Goal: Find specific page/section: Find specific page/section

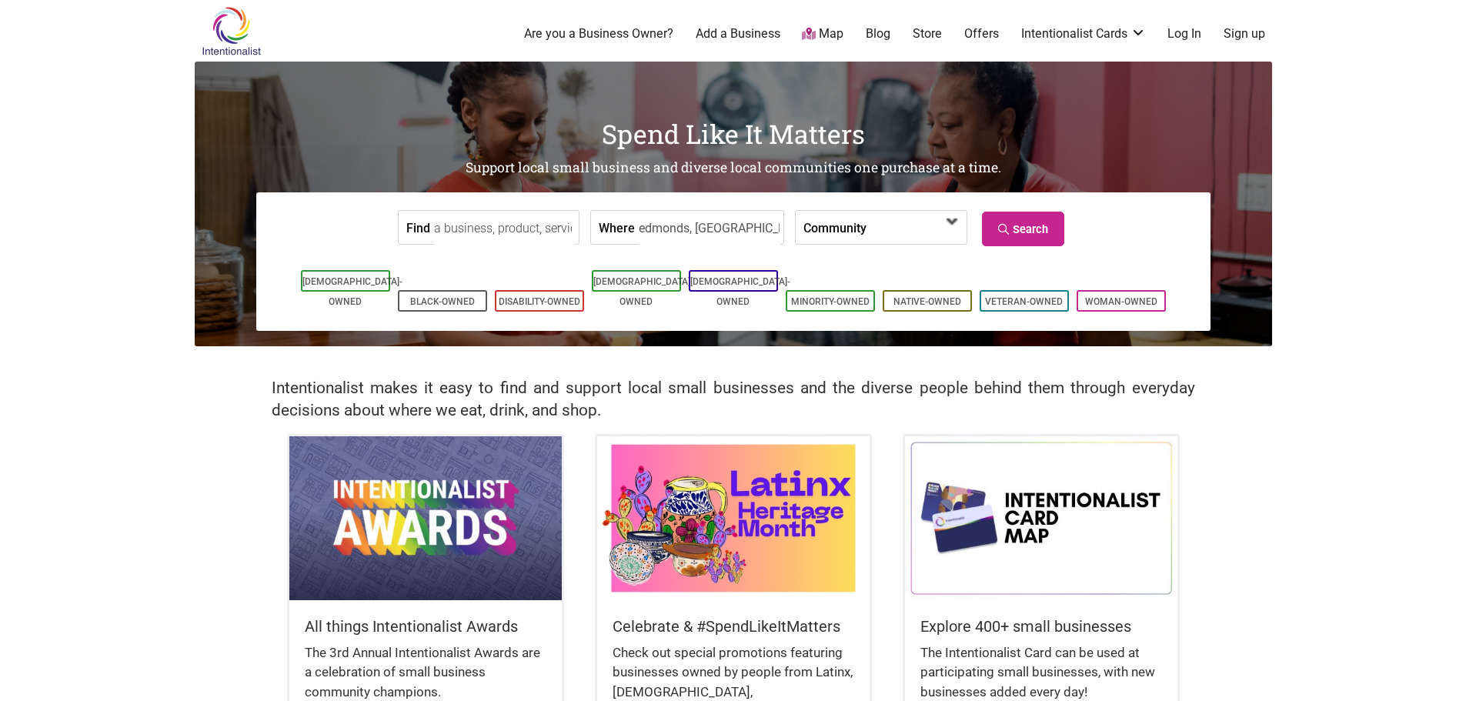
type input "edmonds, WA"
click at [888, 226] on span at bounding box center [910, 228] width 66 height 26
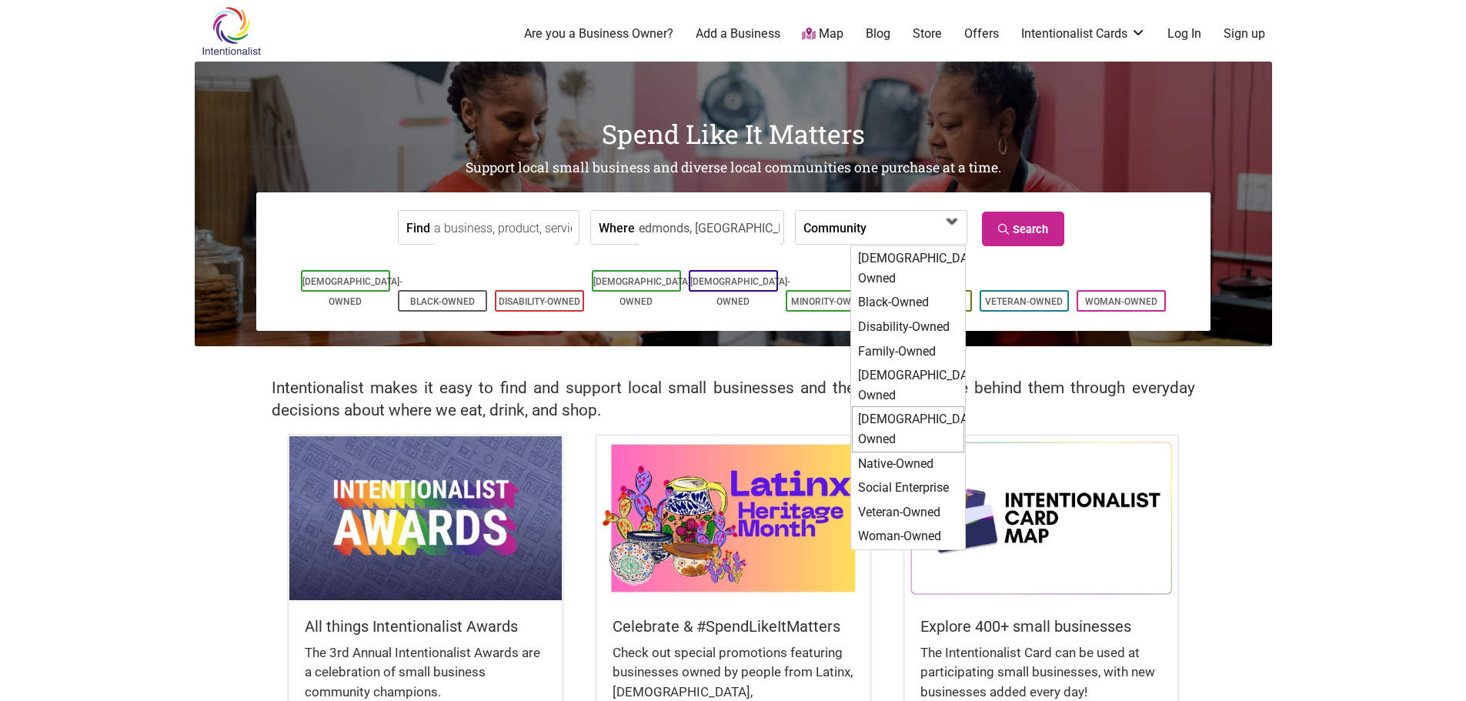
click at [879, 406] on div "[DEMOGRAPHIC_DATA]-Owned" at bounding box center [908, 428] width 112 height 45
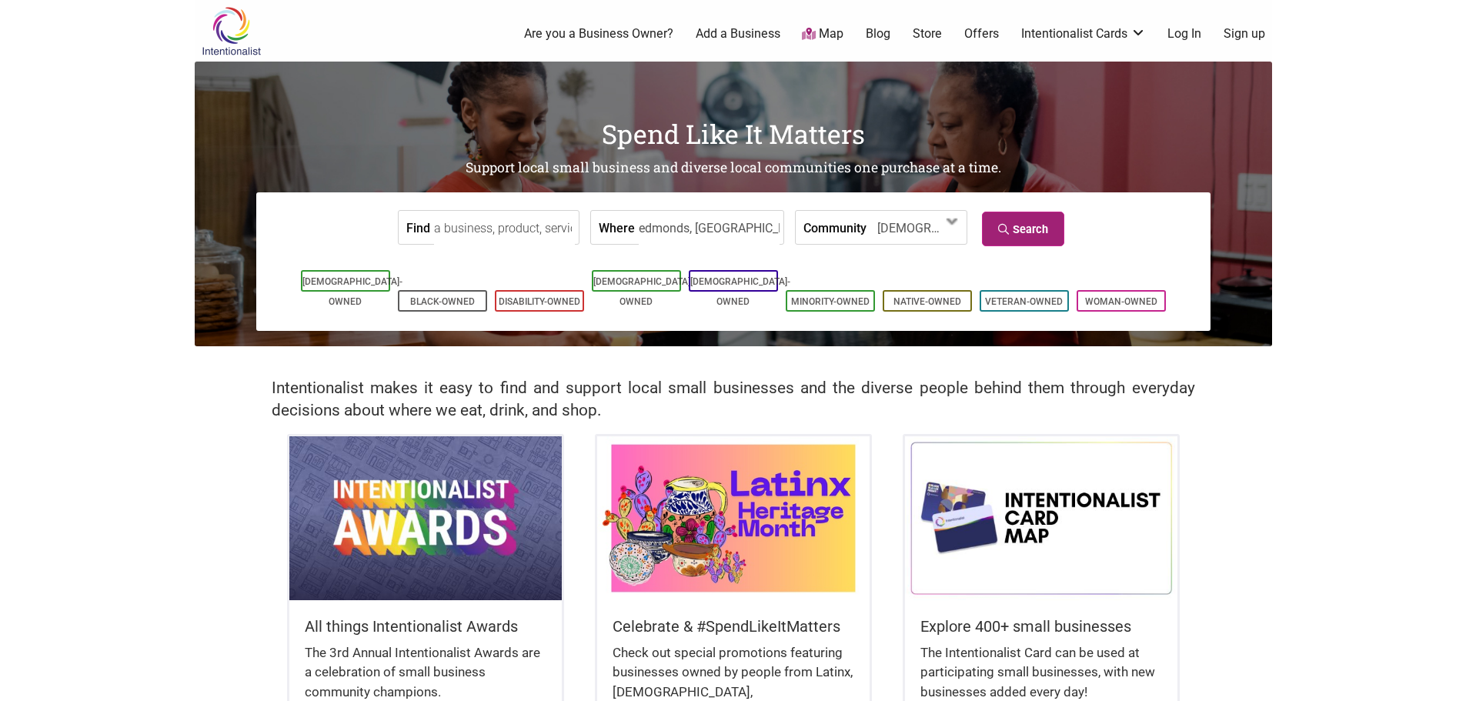
click at [1042, 235] on link "Search" at bounding box center [1023, 229] width 82 height 35
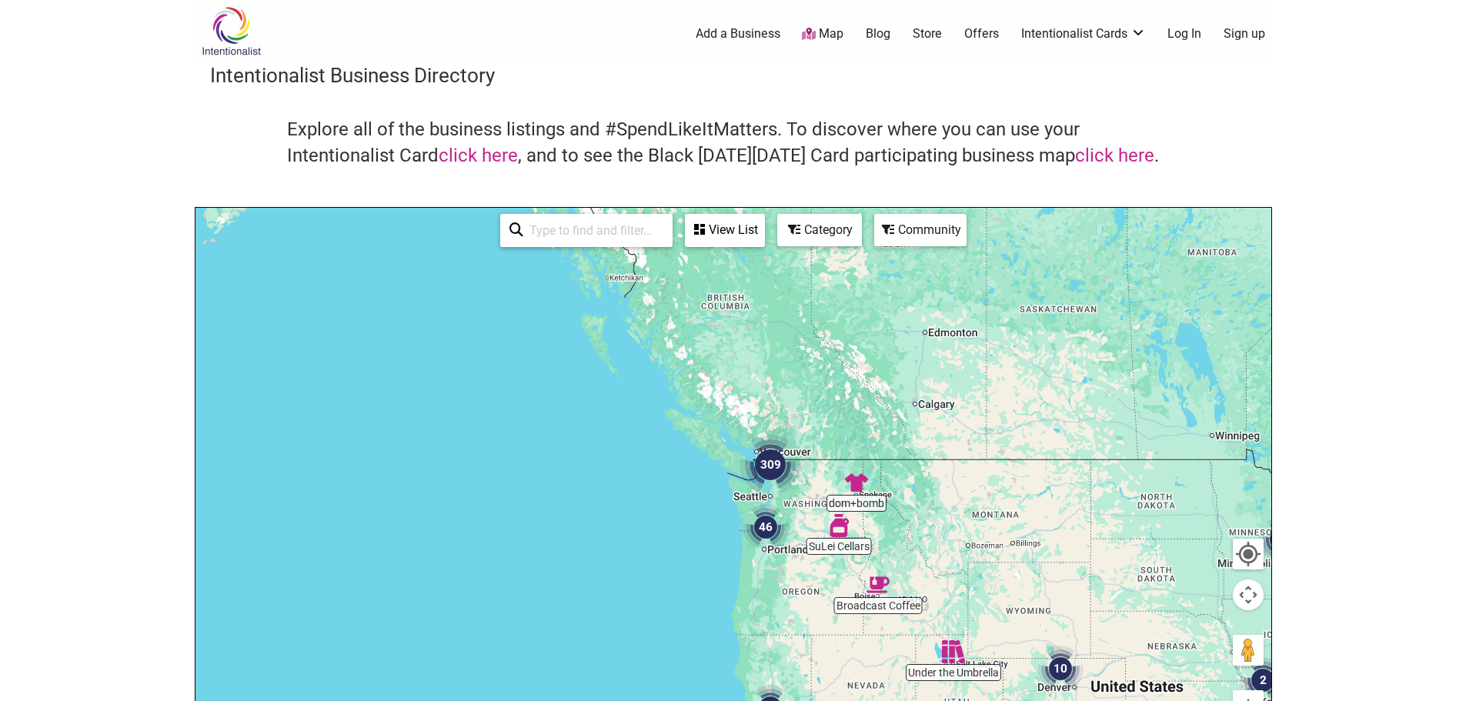
drag, startPoint x: 483, startPoint y: 342, endPoint x: 968, endPoint y: 556, distance: 530.1
click at [968, 556] on div at bounding box center [733, 507] width 1076 height 599
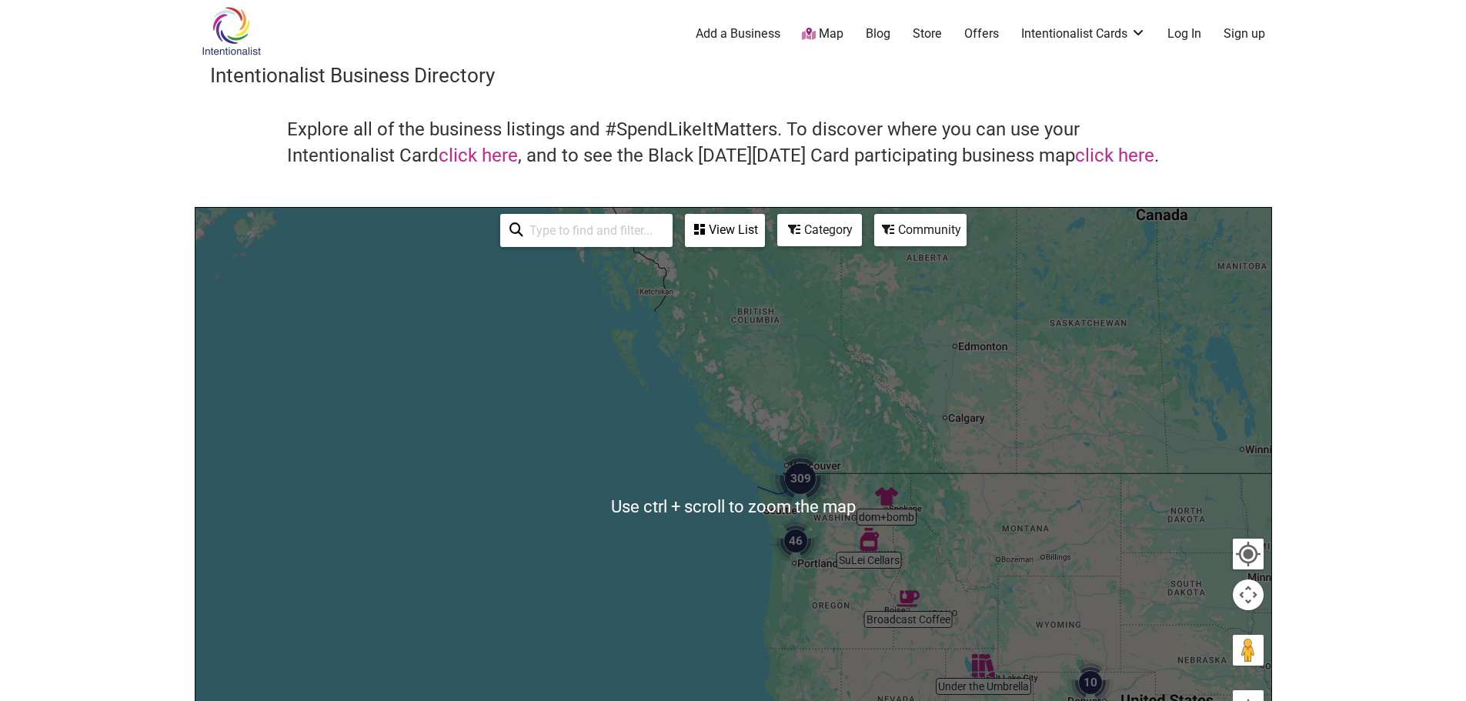
click at [872, 467] on div at bounding box center [733, 507] width 1076 height 599
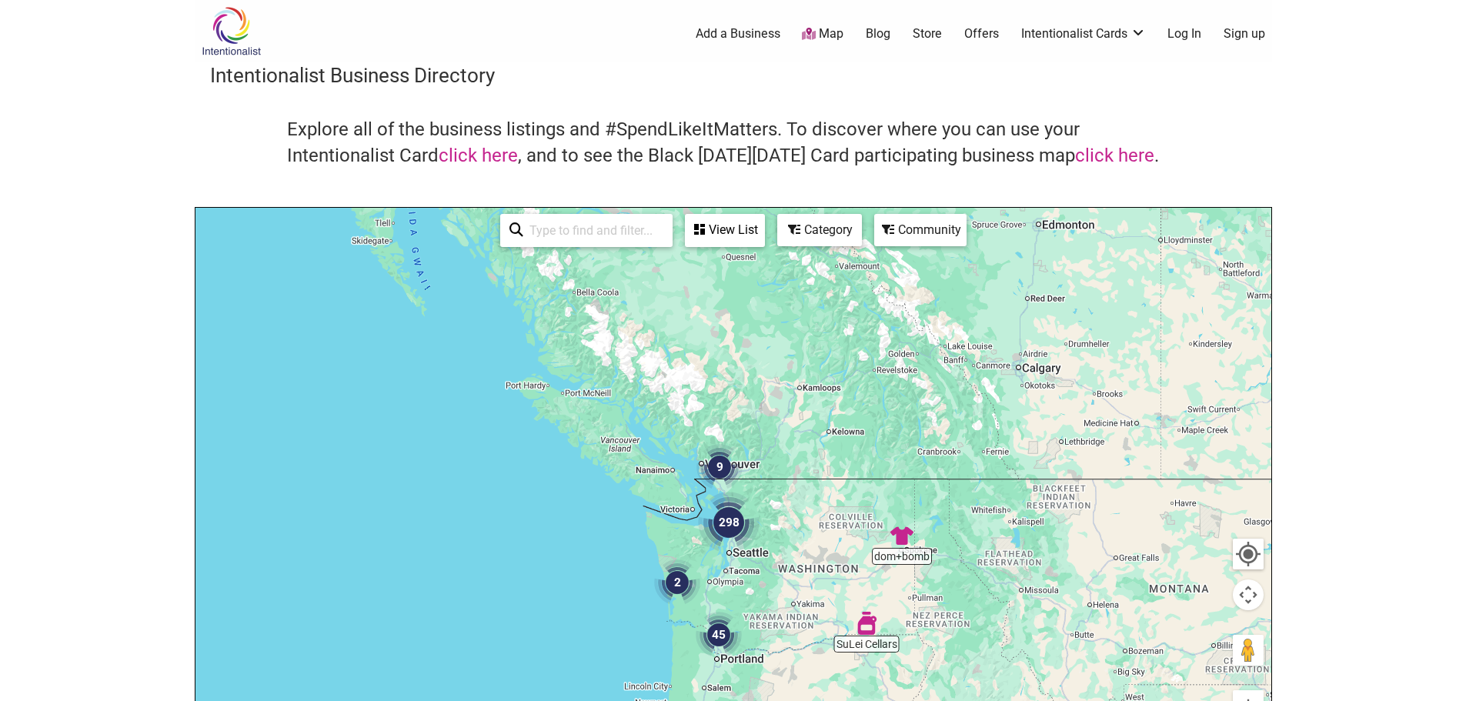
click at [799, 532] on div at bounding box center [733, 507] width 1076 height 599
click at [799, 530] on div at bounding box center [733, 507] width 1076 height 599
click at [819, 566] on div at bounding box center [733, 507] width 1076 height 599
click at [817, 563] on div at bounding box center [733, 507] width 1076 height 599
click at [778, 524] on div at bounding box center [733, 507] width 1076 height 599
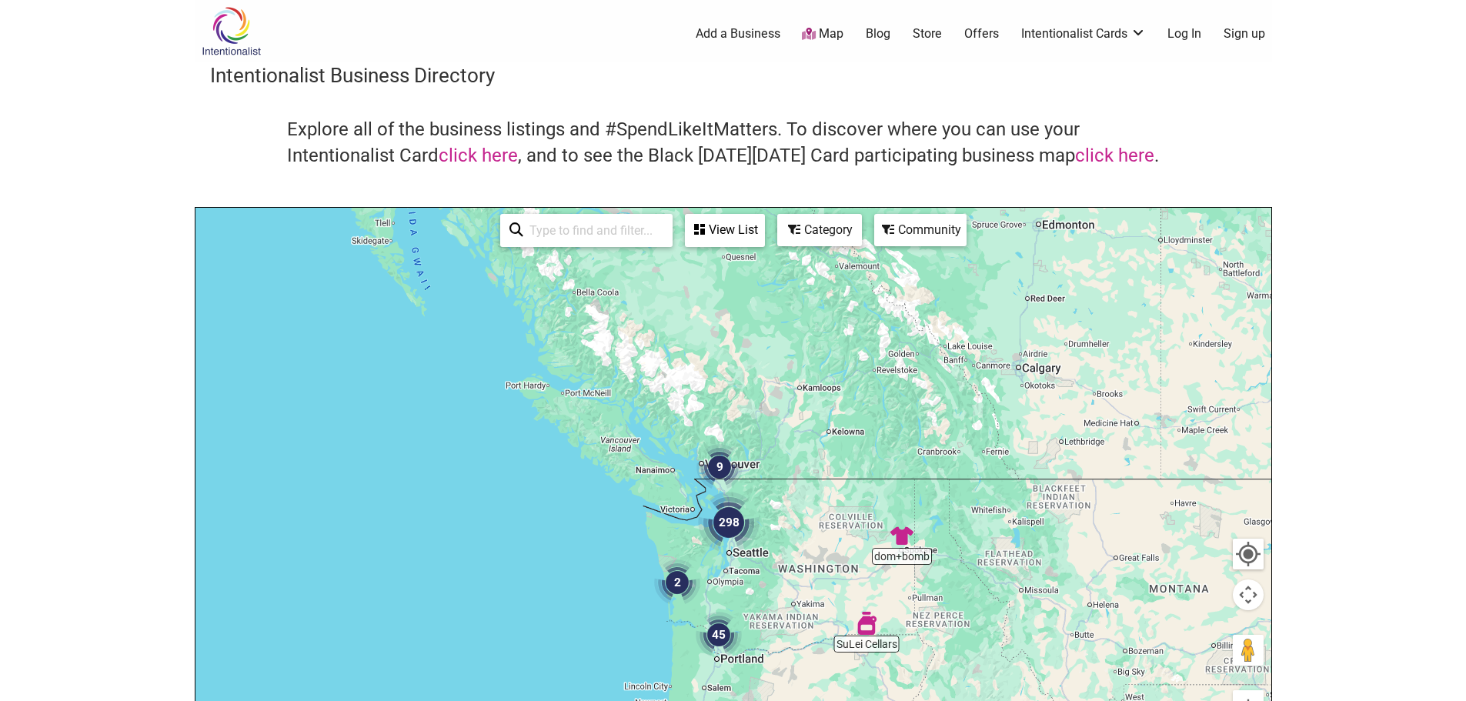
click at [777, 523] on div at bounding box center [733, 507] width 1076 height 599
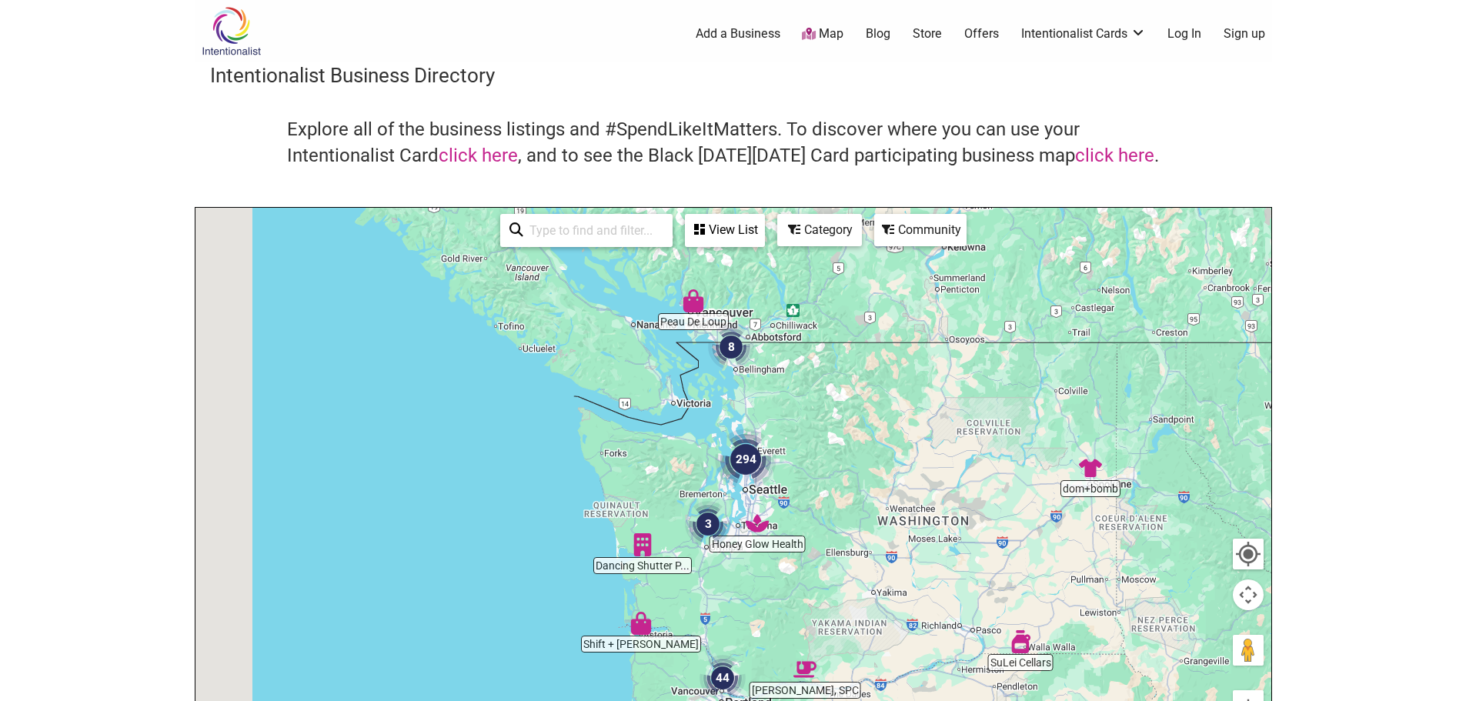
drag, startPoint x: 803, startPoint y: 519, endPoint x: 889, endPoint y: 416, distance: 134.4
click at [889, 416] on div at bounding box center [733, 507] width 1076 height 599
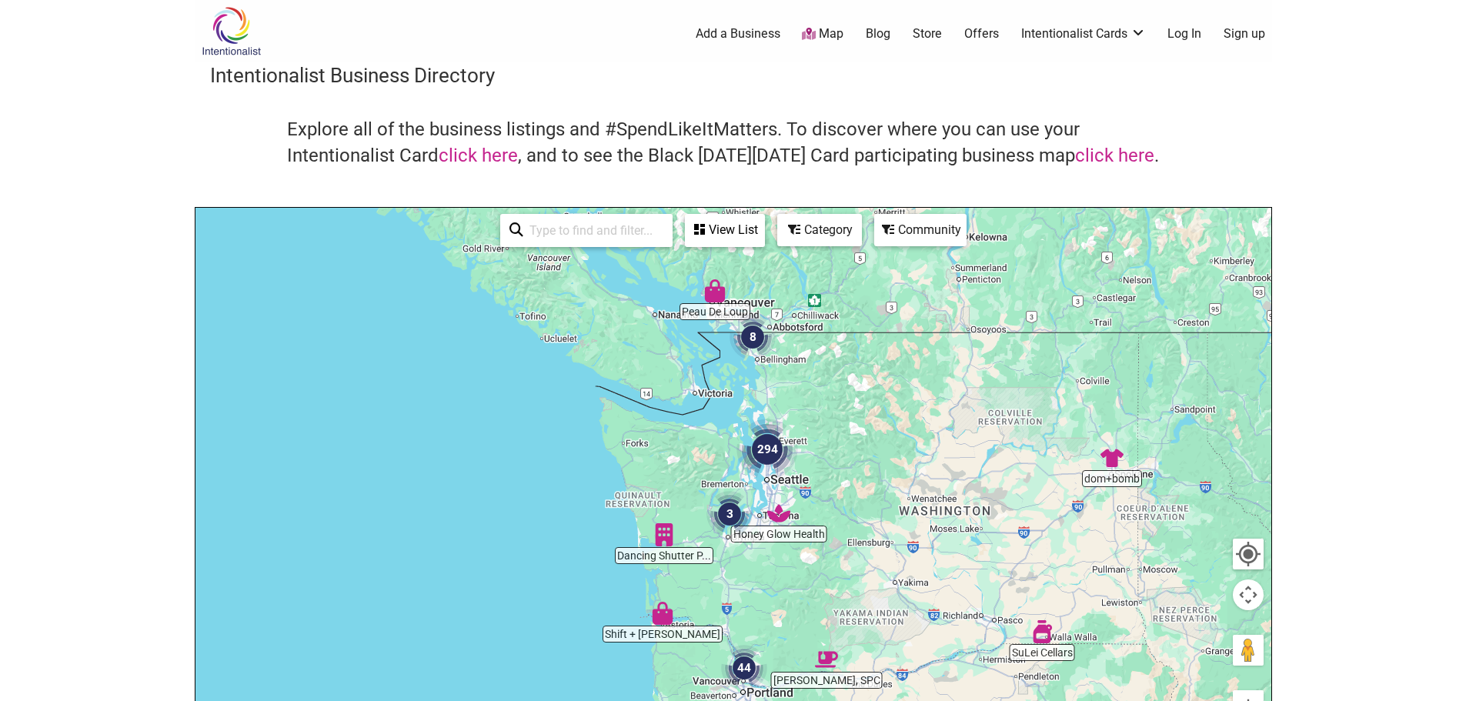
click at [839, 461] on div at bounding box center [733, 507] width 1076 height 599
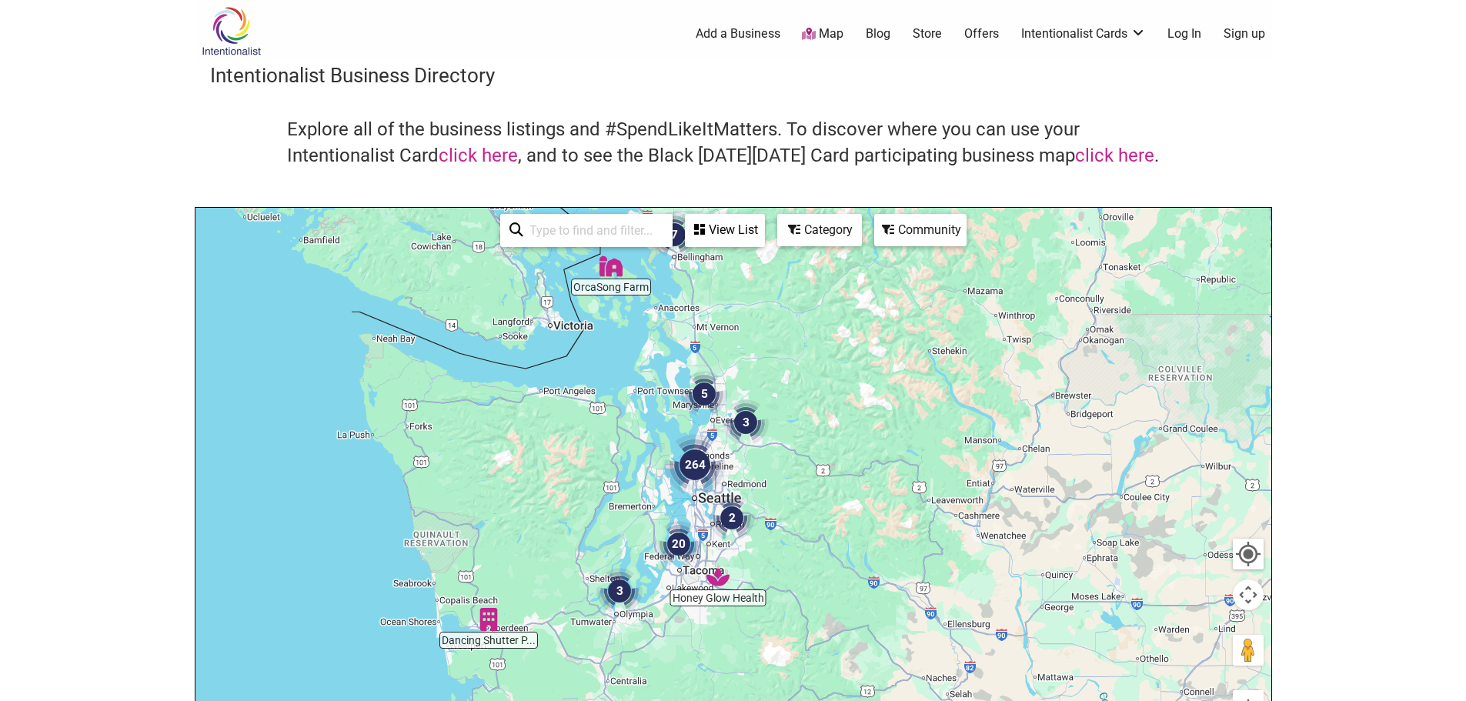
click at [802, 225] on div "Category" at bounding box center [820, 229] width 82 height 29
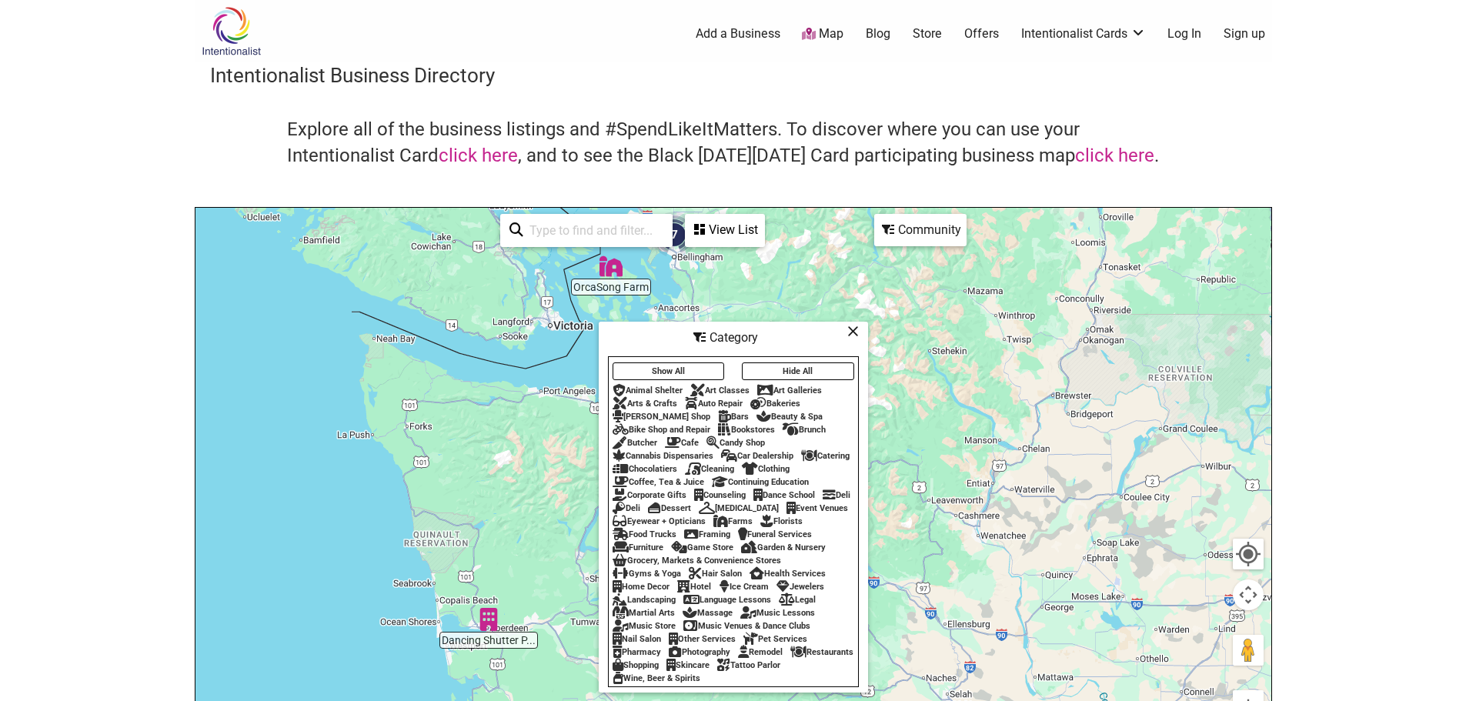
click at [779, 367] on button "Hide All" at bounding box center [798, 371] width 112 height 18
click at [790, 657] on div "Restaurants" at bounding box center [821, 652] width 63 height 10
click at [853, 331] on icon at bounding box center [853, 331] width 12 height 1
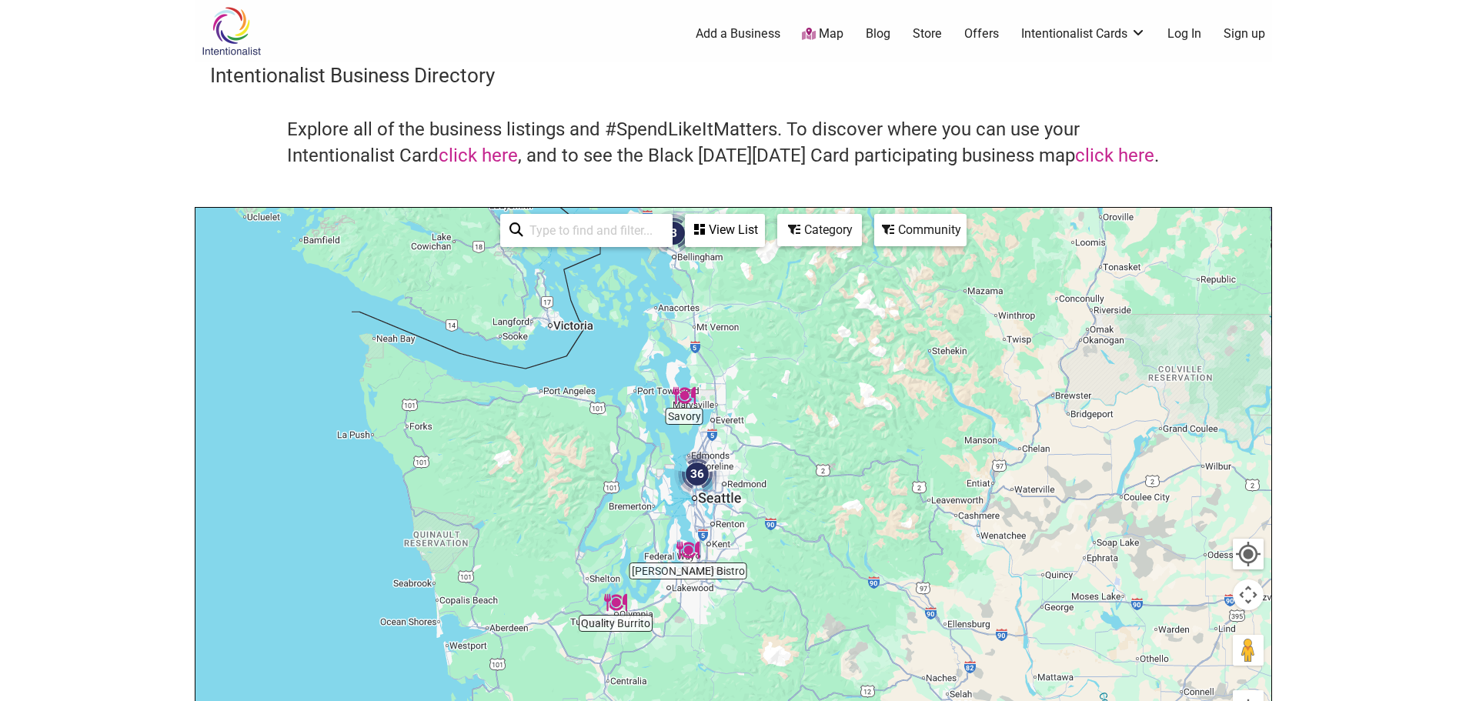
click at [776, 489] on div at bounding box center [733, 507] width 1076 height 599
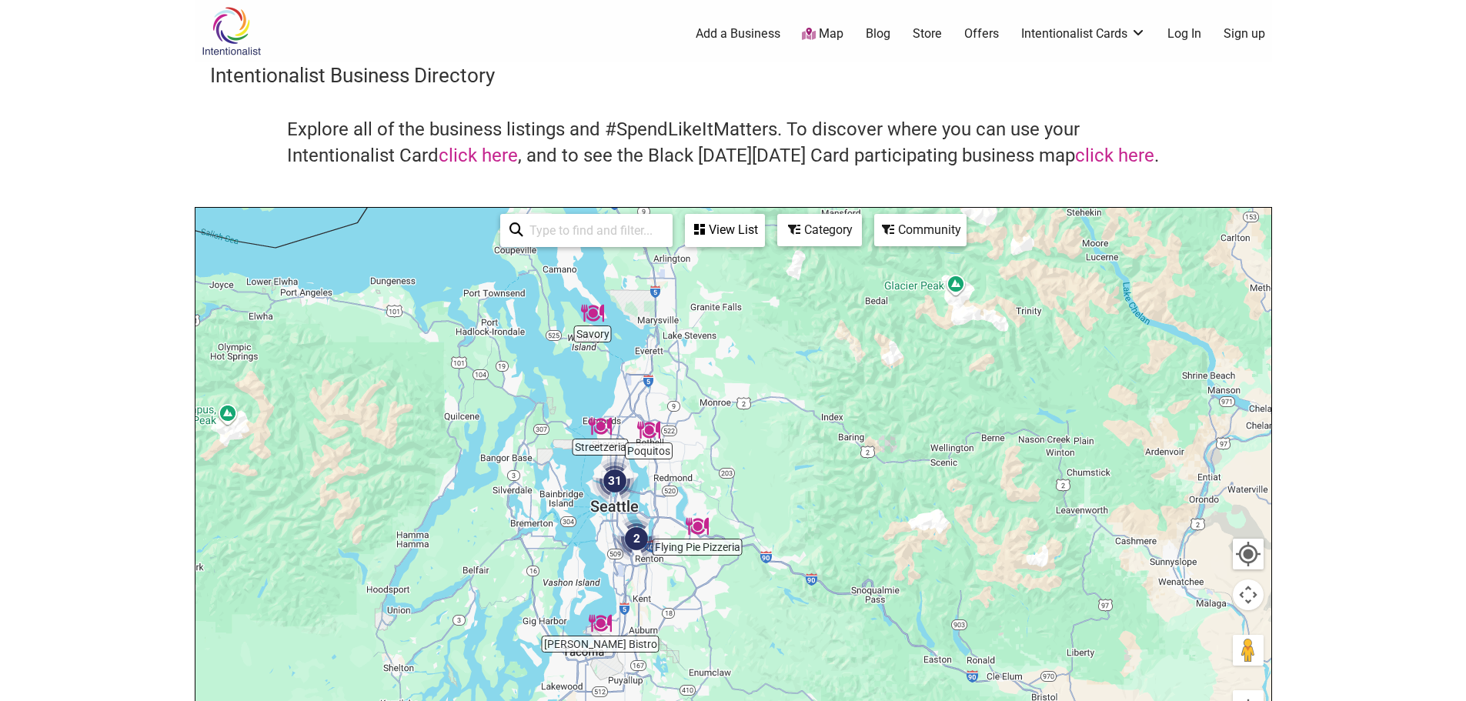
click at [732, 438] on div at bounding box center [733, 507] width 1076 height 599
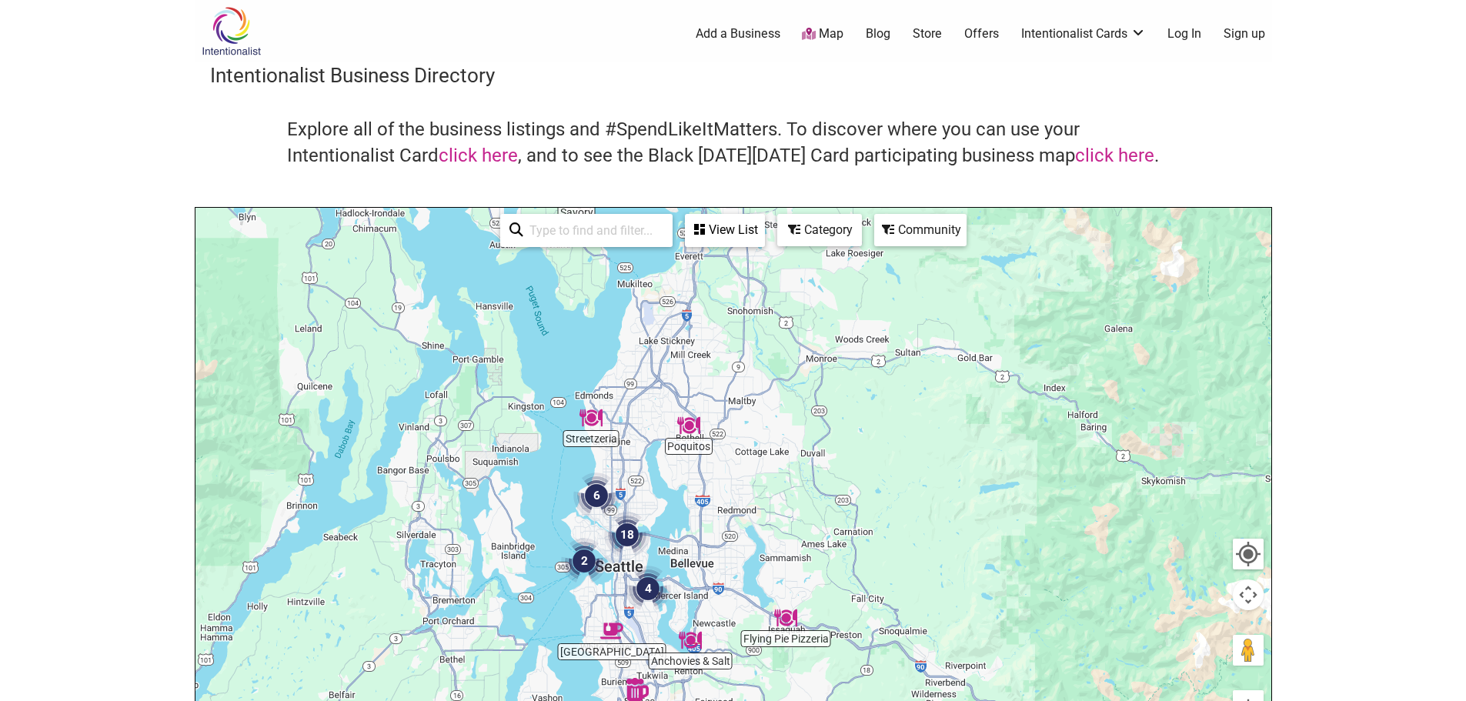
drag, startPoint x: 641, startPoint y: 408, endPoint x: 764, endPoint y: 399, distance: 123.5
click at [764, 399] on div at bounding box center [733, 507] width 1076 height 599
click at [797, 449] on div at bounding box center [733, 507] width 1076 height 599
click at [797, 448] on div at bounding box center [733, 507] width 1076 height 599
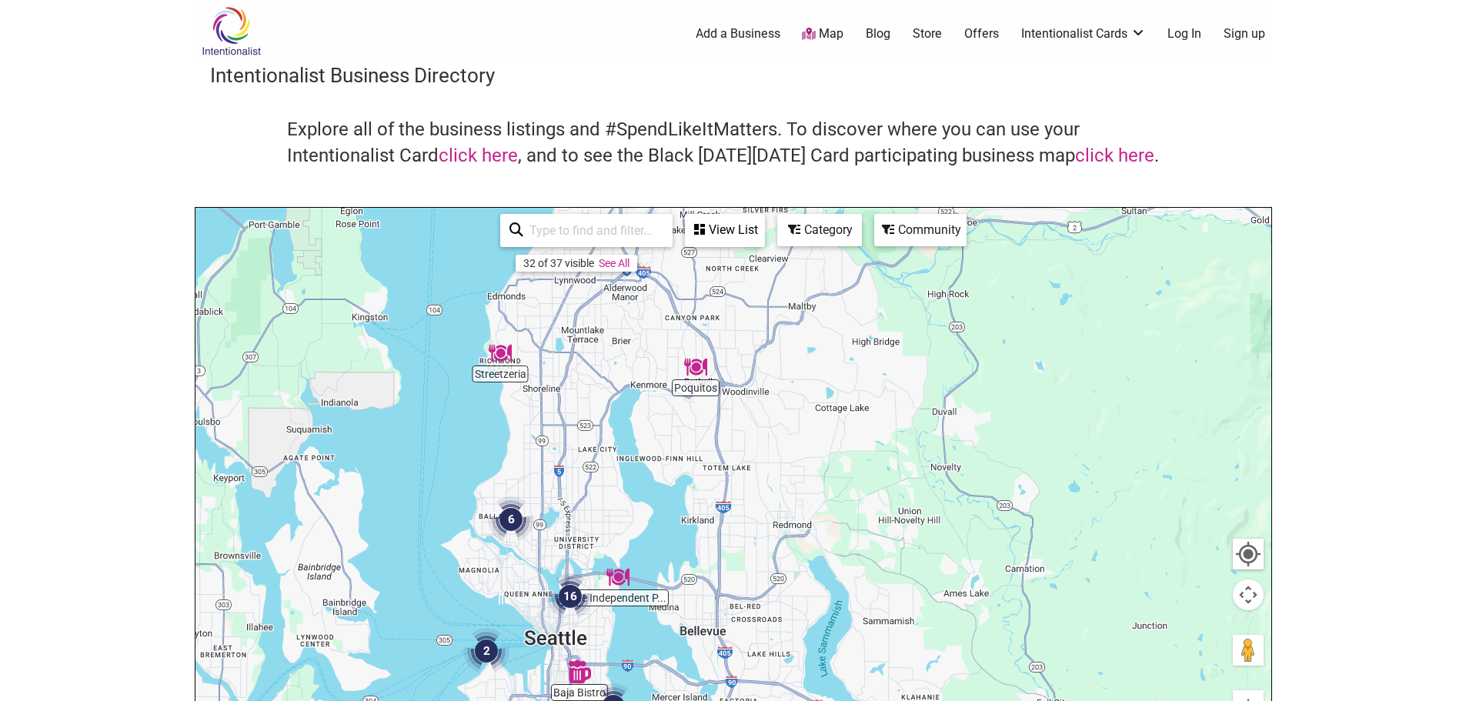
drag, startPoint x: 664, startPoint y: 489, endPoint x: 781, endPoint y: 445, distance: 125.2
click at [781, 445] on div at bounding box center [733, 507] width 1076 height 599
click at [500, 354] on img "Streetzeria" at bounding box center [499, 352] width 35 height 35
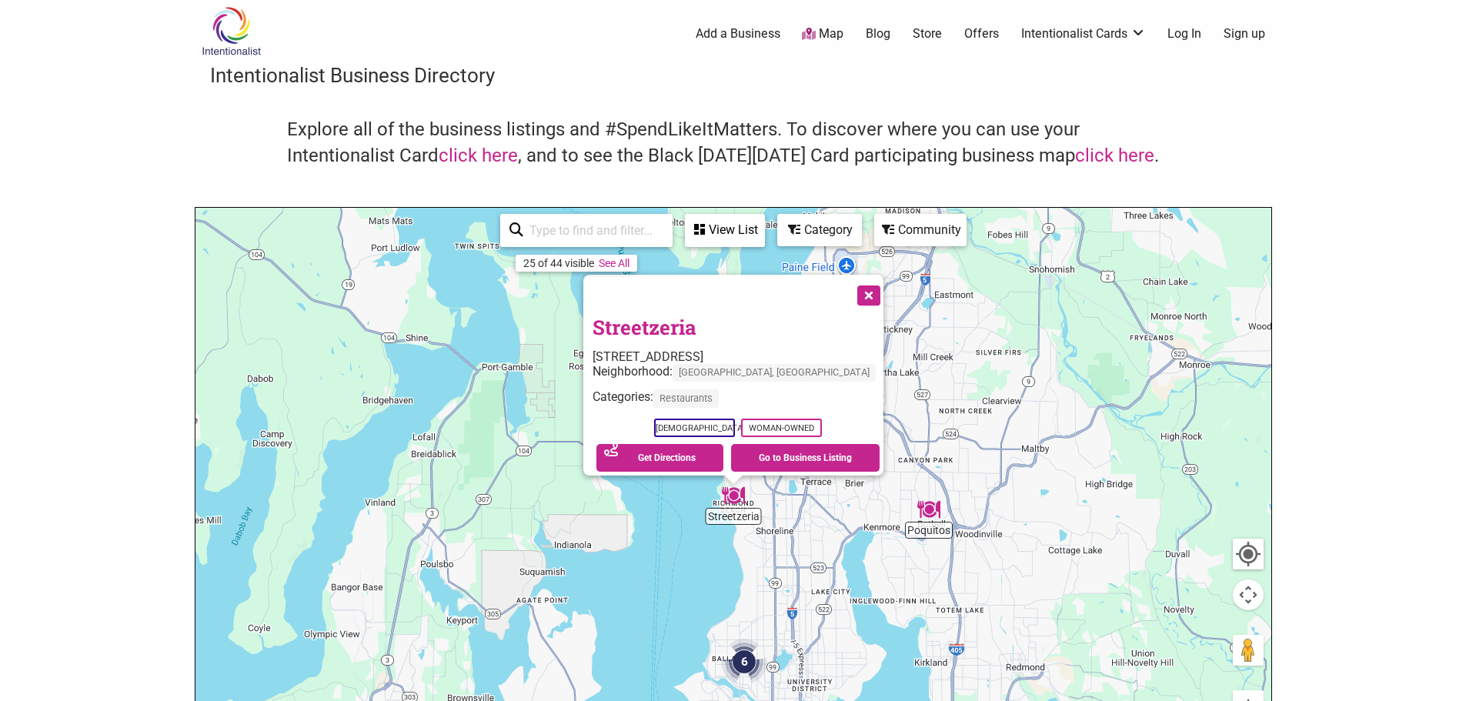
click at [848, 286] on button "Close" at bounding box center [867, 294] width 38 height 38
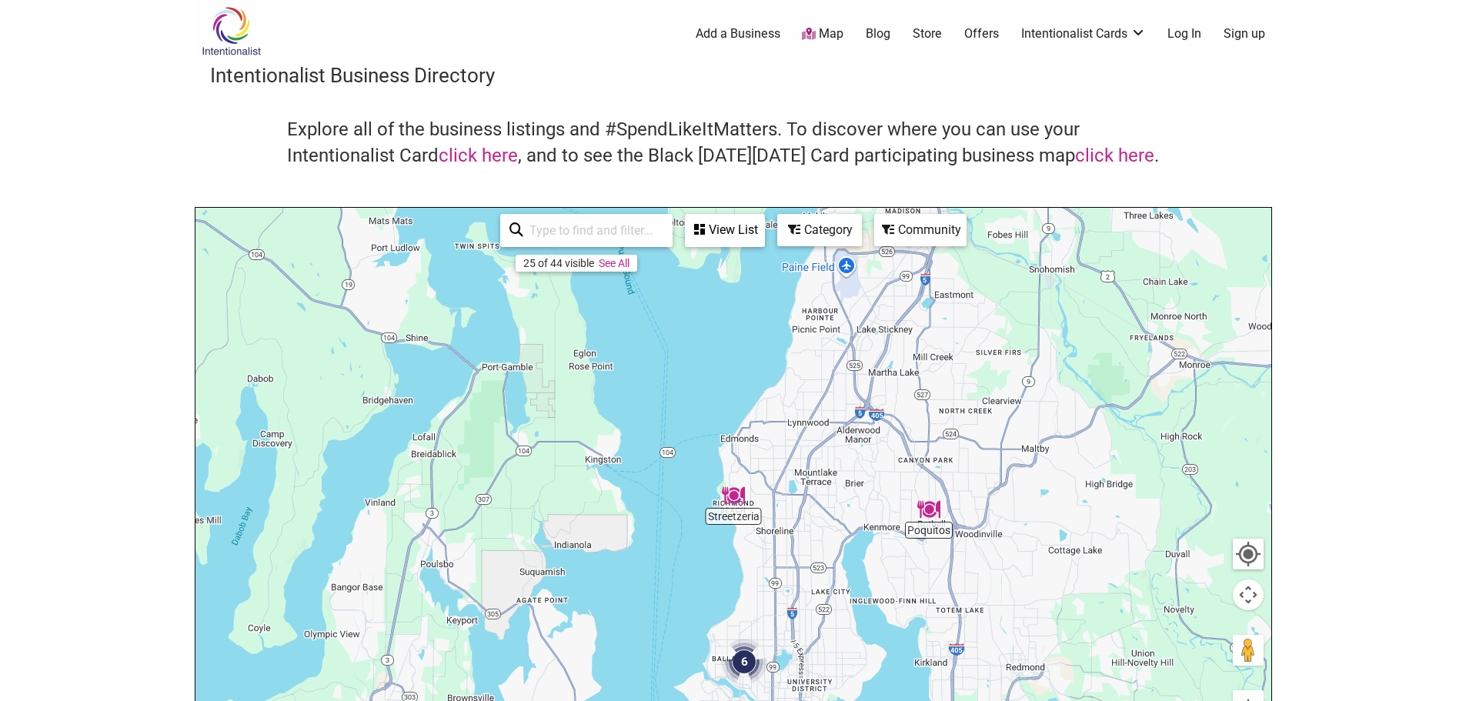
click at [926, 506] on img "Poquitos" at bounding box center [928, 509] width 35 height 35
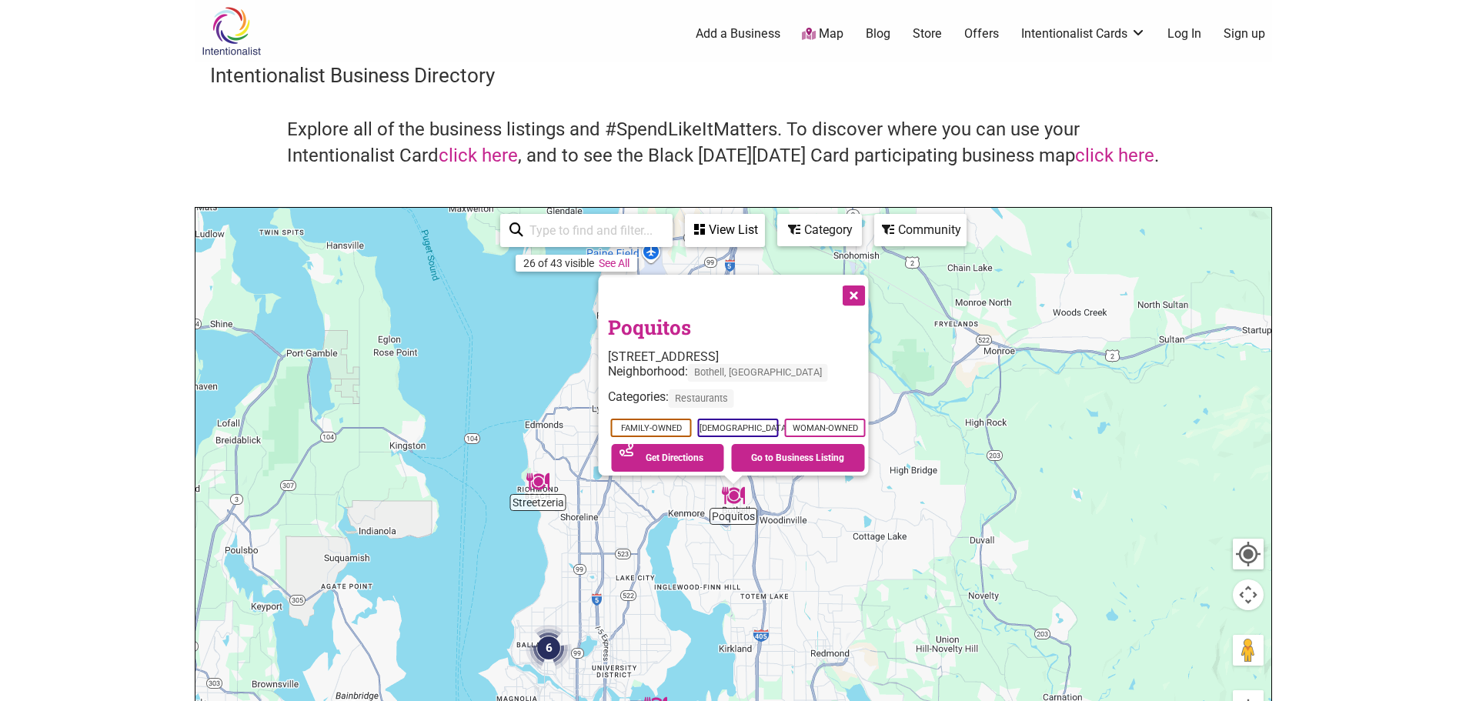
click at [859, 285] on button "Close" at bounding box center [852, 294] width 38 height 38
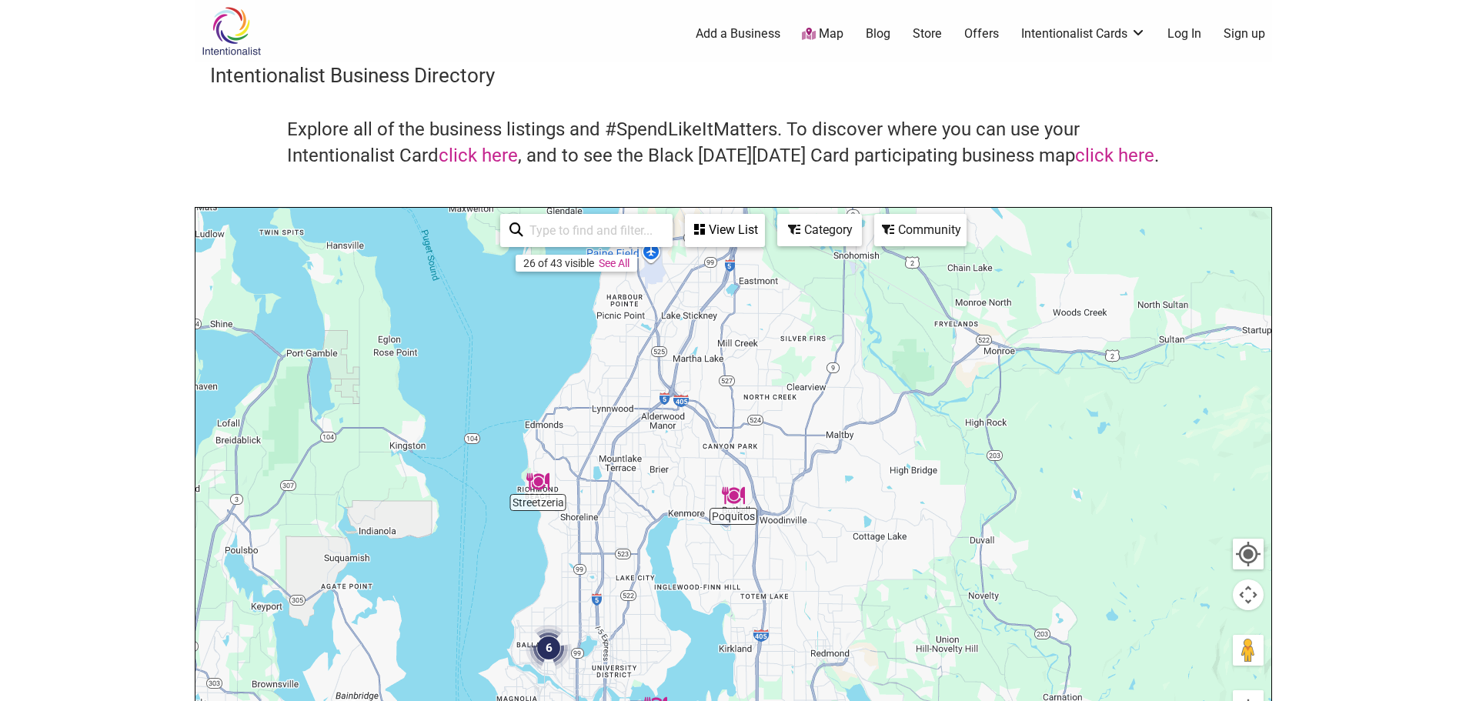
click at [625, 569] on div "To navigate, press the arrow keys." at bounding box center [733, 507] width 1076 height 599
click at [625, 568] on div "To navigate, press the arrow keys." at bounding box center [733, 507] width 1076 height 599
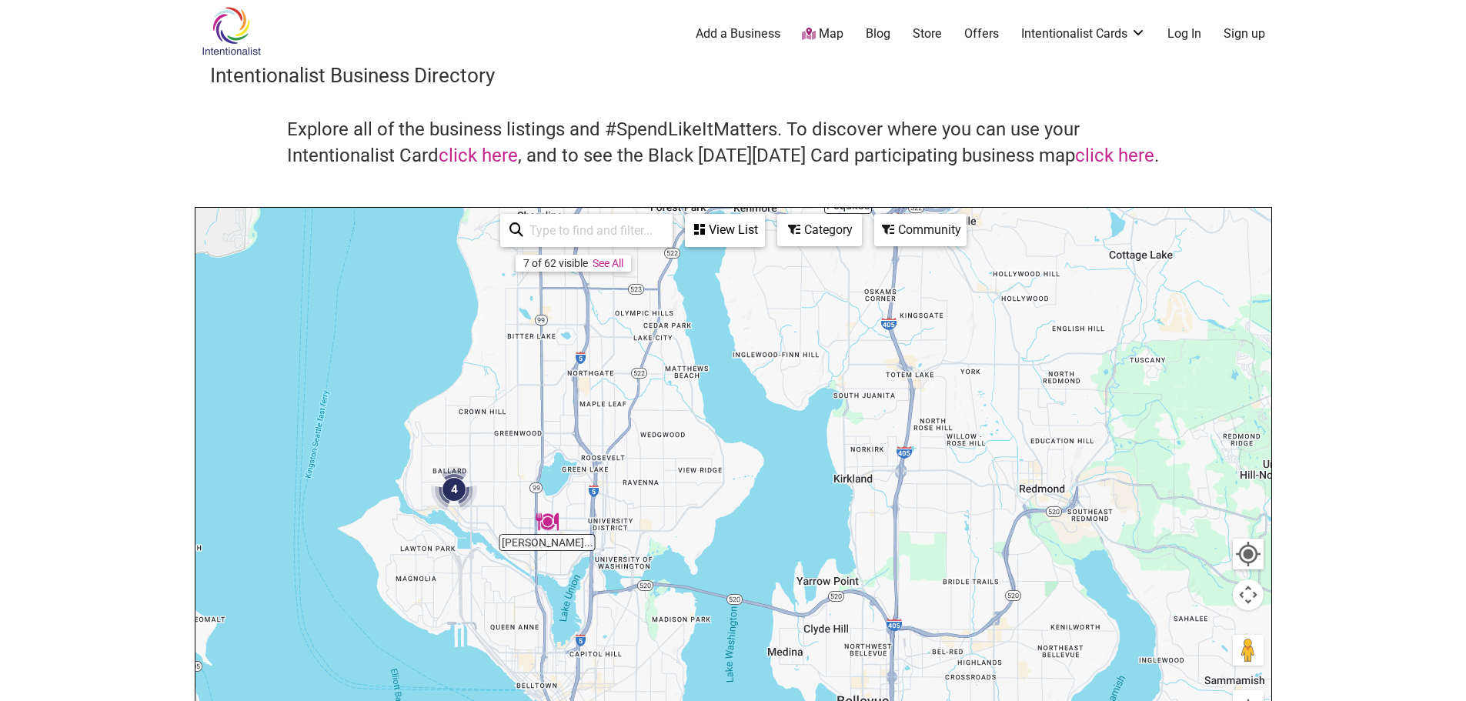
drag, startPoint x: 615, startPoint y: 628, endPoint x: 622, endPoint y: 370, distance: 257.8
click at [622, 370] on div "To navigate, press the arrow keys." at bounding box center [733, 507] width 1076 height 599
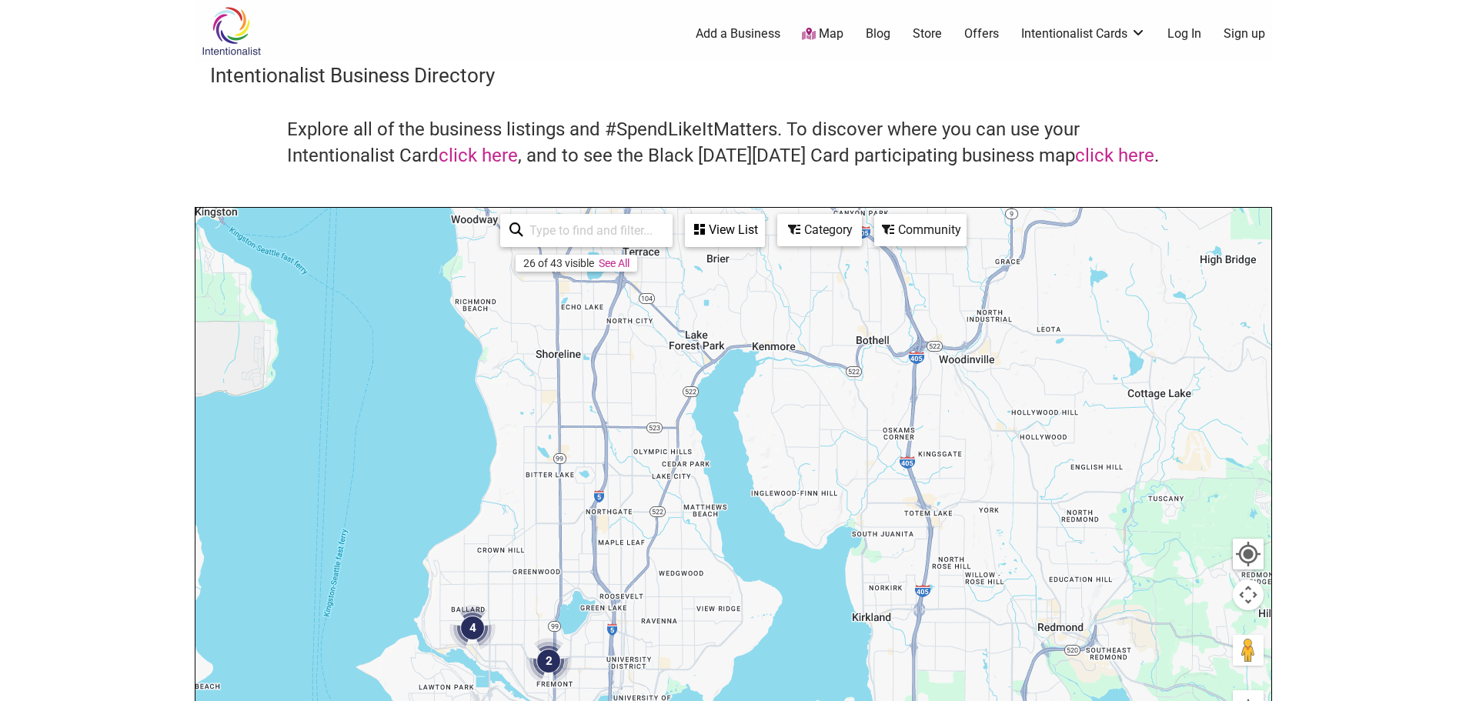
drag, startPoint x: 604, startPoint y: 380, endPoint x: 609, endPoint y: 419, distance: 39.5
click at [619, 518] on div "To navigate, press the arrow keys." at bounding box center [733, 507] width 1076 height 599
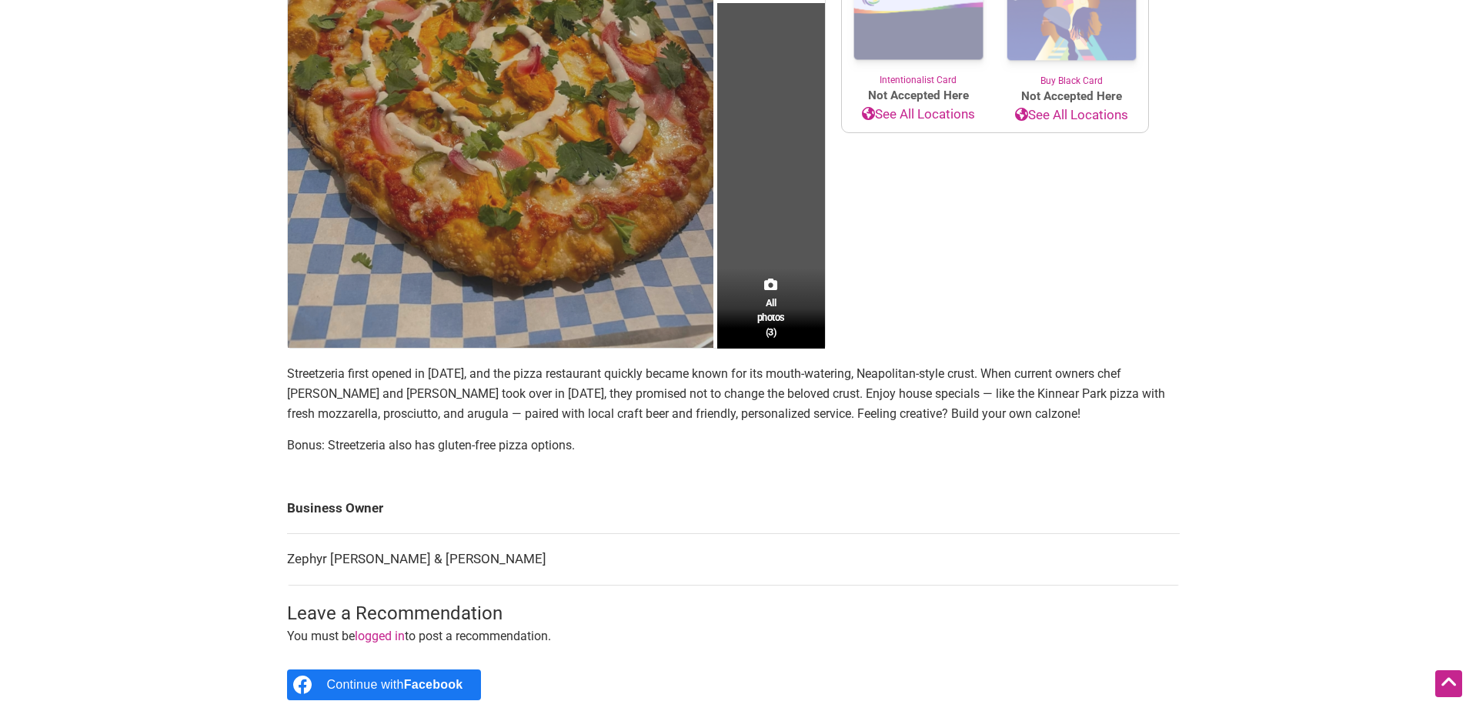
scroll to position [77, 0]
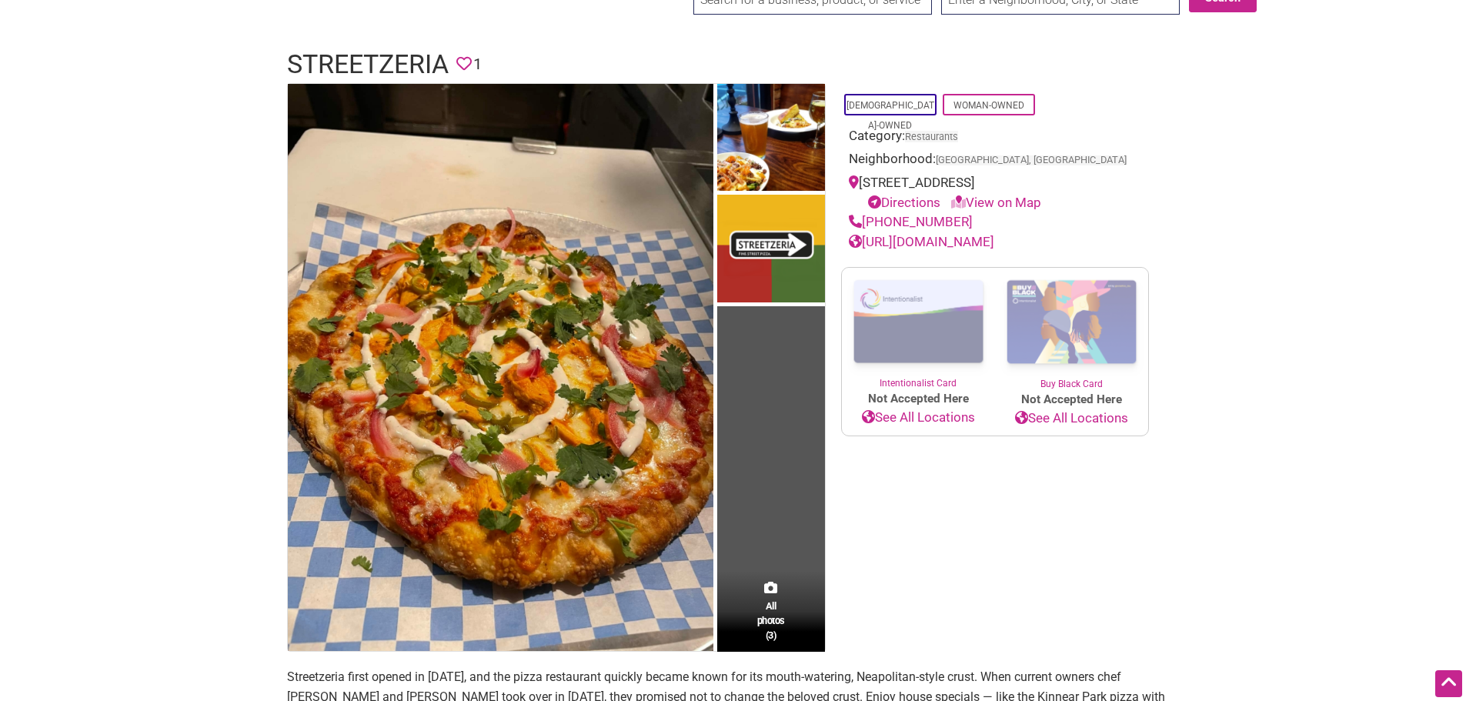
click at [919, 238] on link "https://streetzeria.com/" at bounding box center [921, 241] width 145 height 15
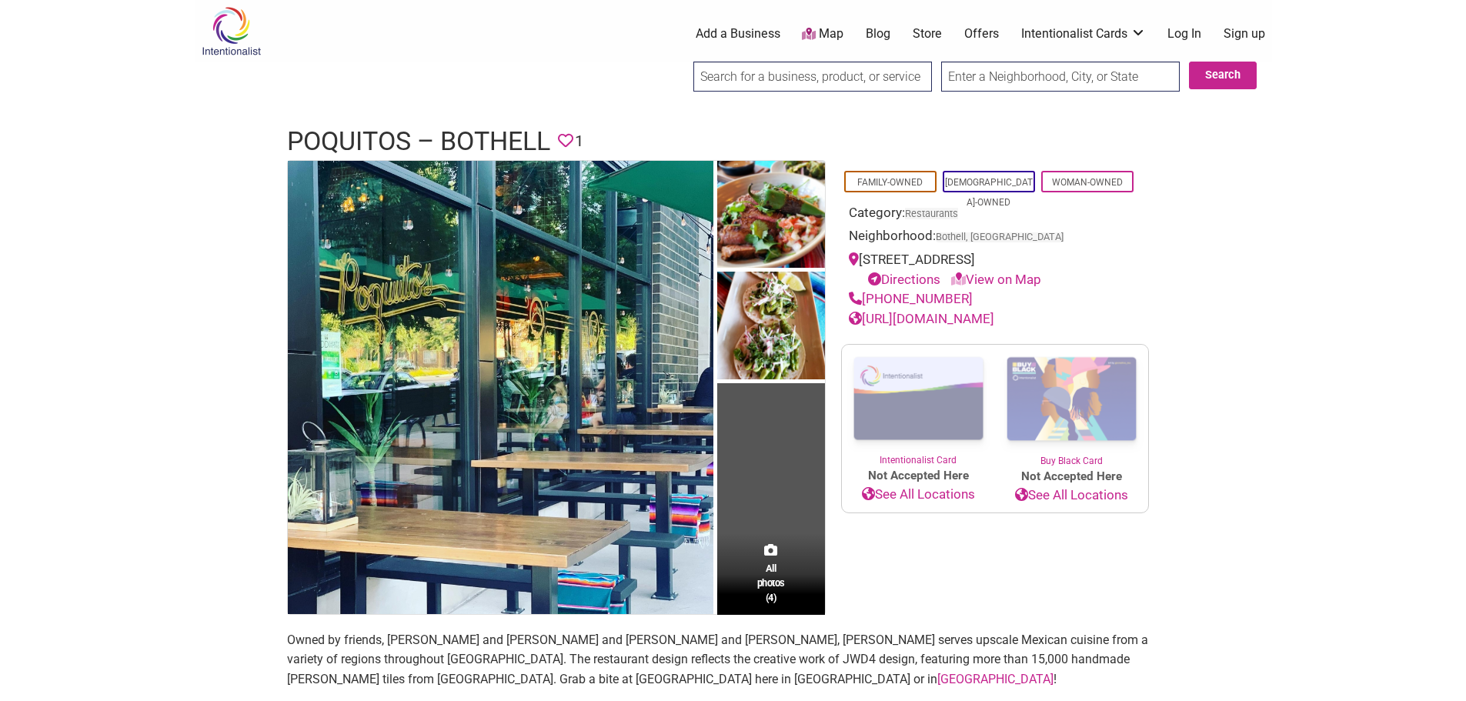
click at [985, 326] on link "[URL][DOMAIN_NAME]" at bounding box center [921, 318] width 145 height 15
